Goal: Navigation & Orientation: Find specific page/section

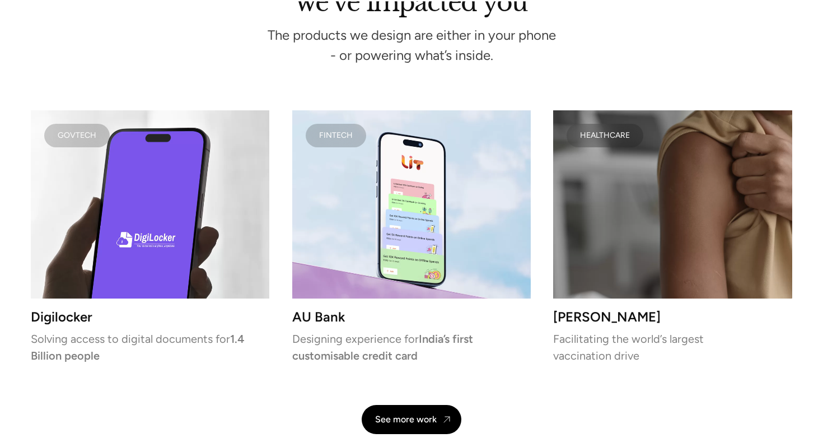
scroll to position [2678, 0]
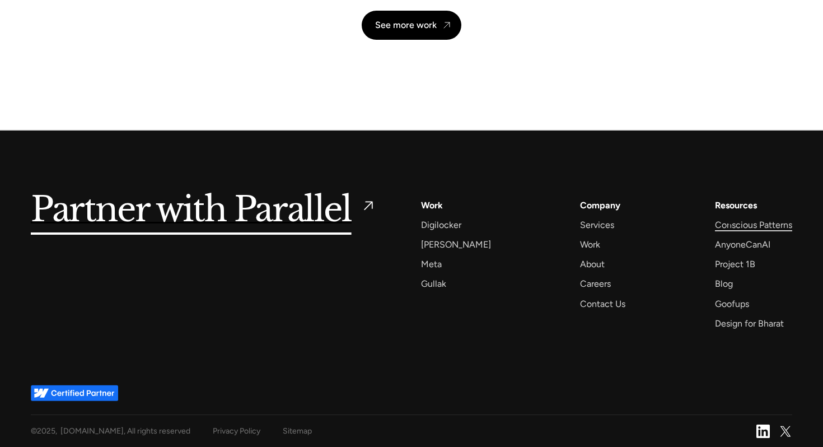
click at [730, 222] on div "Conscious Patterns" at bounding box center [753, 224] width 77 height 15
click at [743, 243] on div "AnyoneCanAI" at bounding box center [742, 244] width 55 height 15
click at [733, 303] on div "Goofups" at bounding box center [732, 303] width 34 height 15
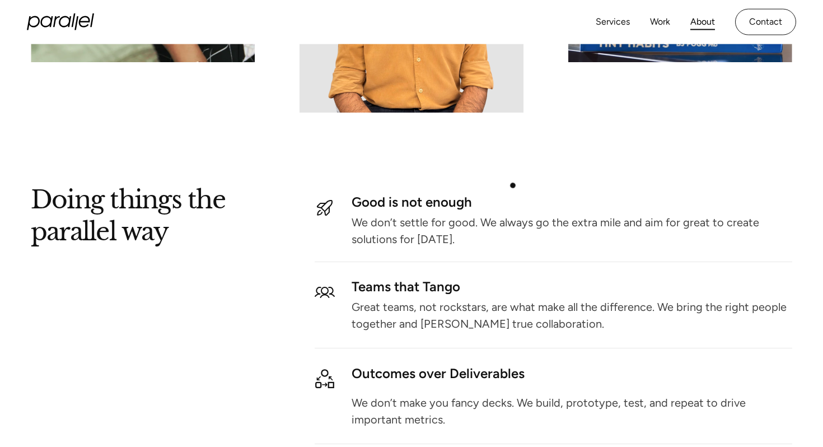
scroll to position [1134, 0]
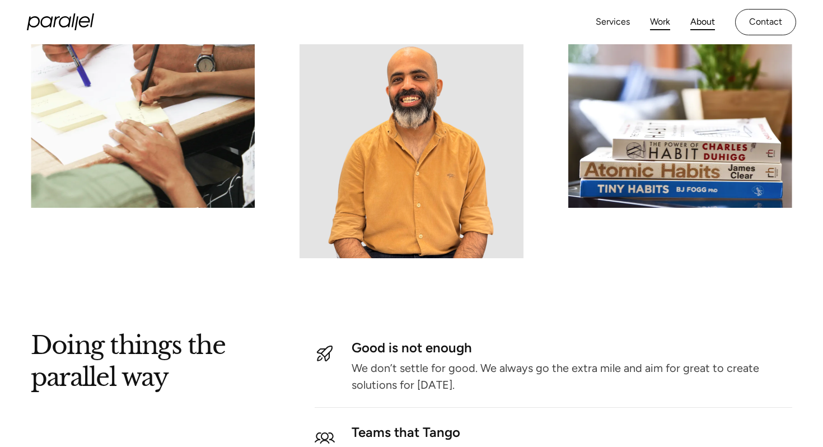
click at [665, 23] on link "Work" at bounding box center [660, 22] width 20 height 16
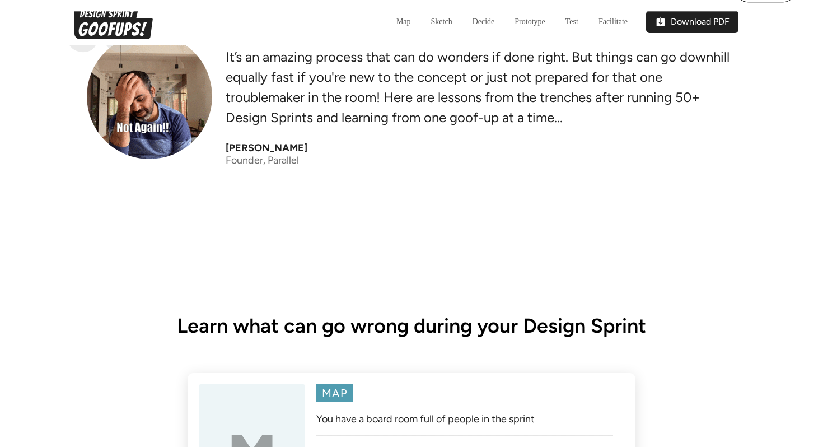
scroll to position [437, 0]
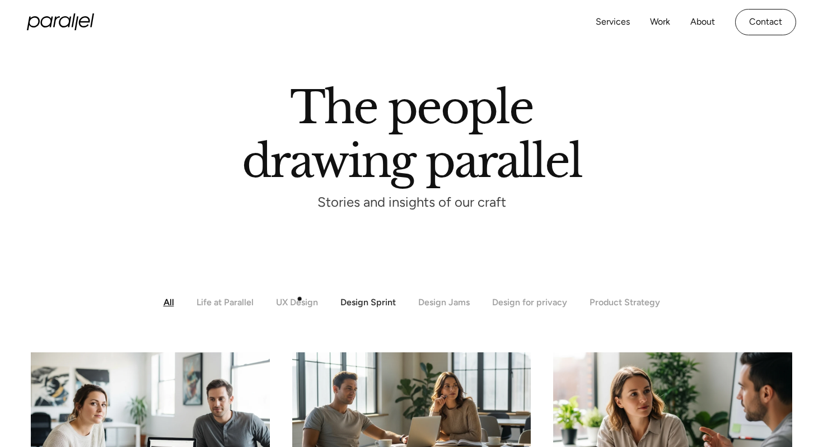
scroll to position [29, 0]
